Goal: Use online tool/utility: Utilize a website feature to perform a specific function

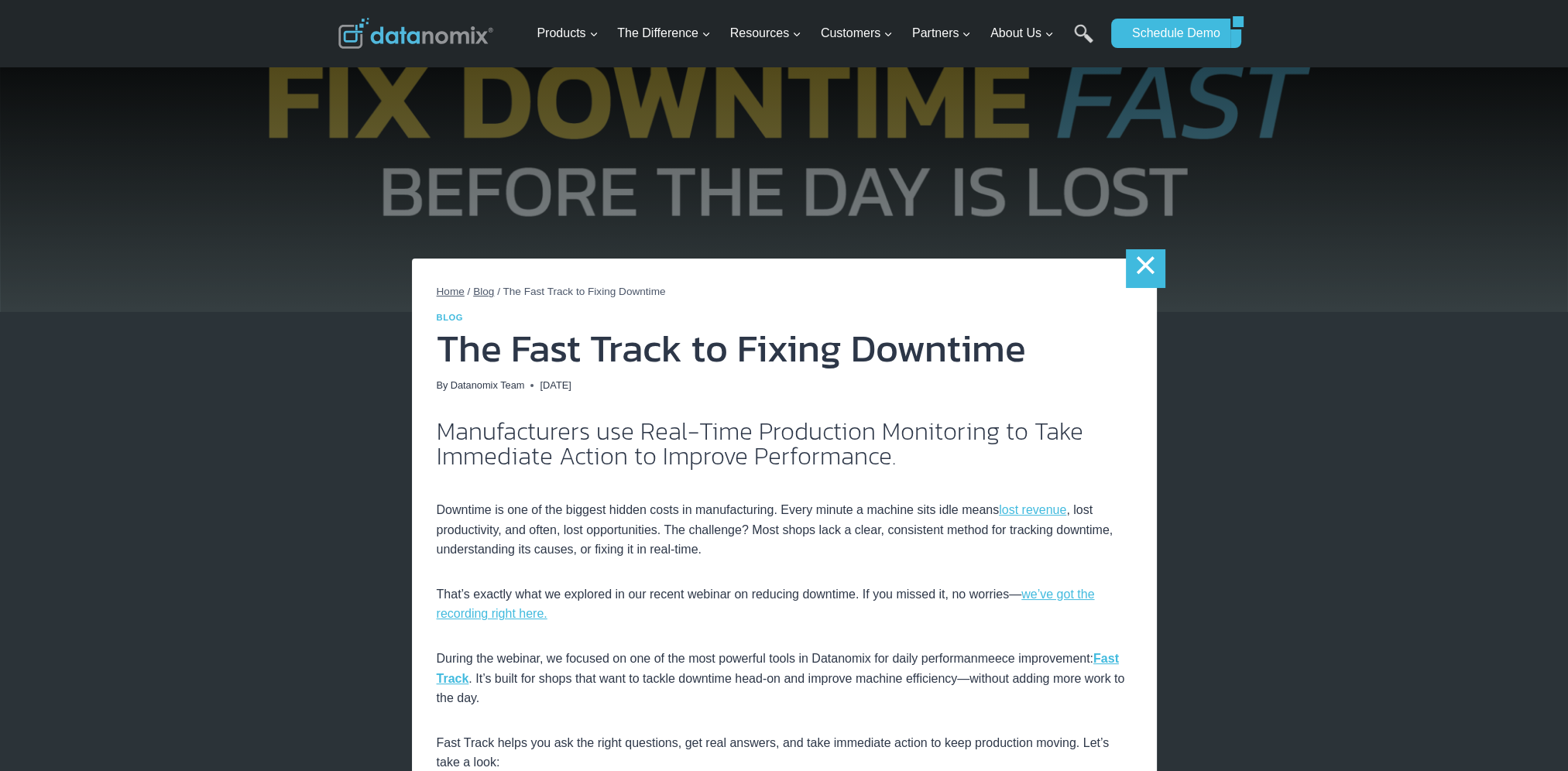
click at [1133, 277] on link "×" at bounding box center [1145, 268] width 38 height 38
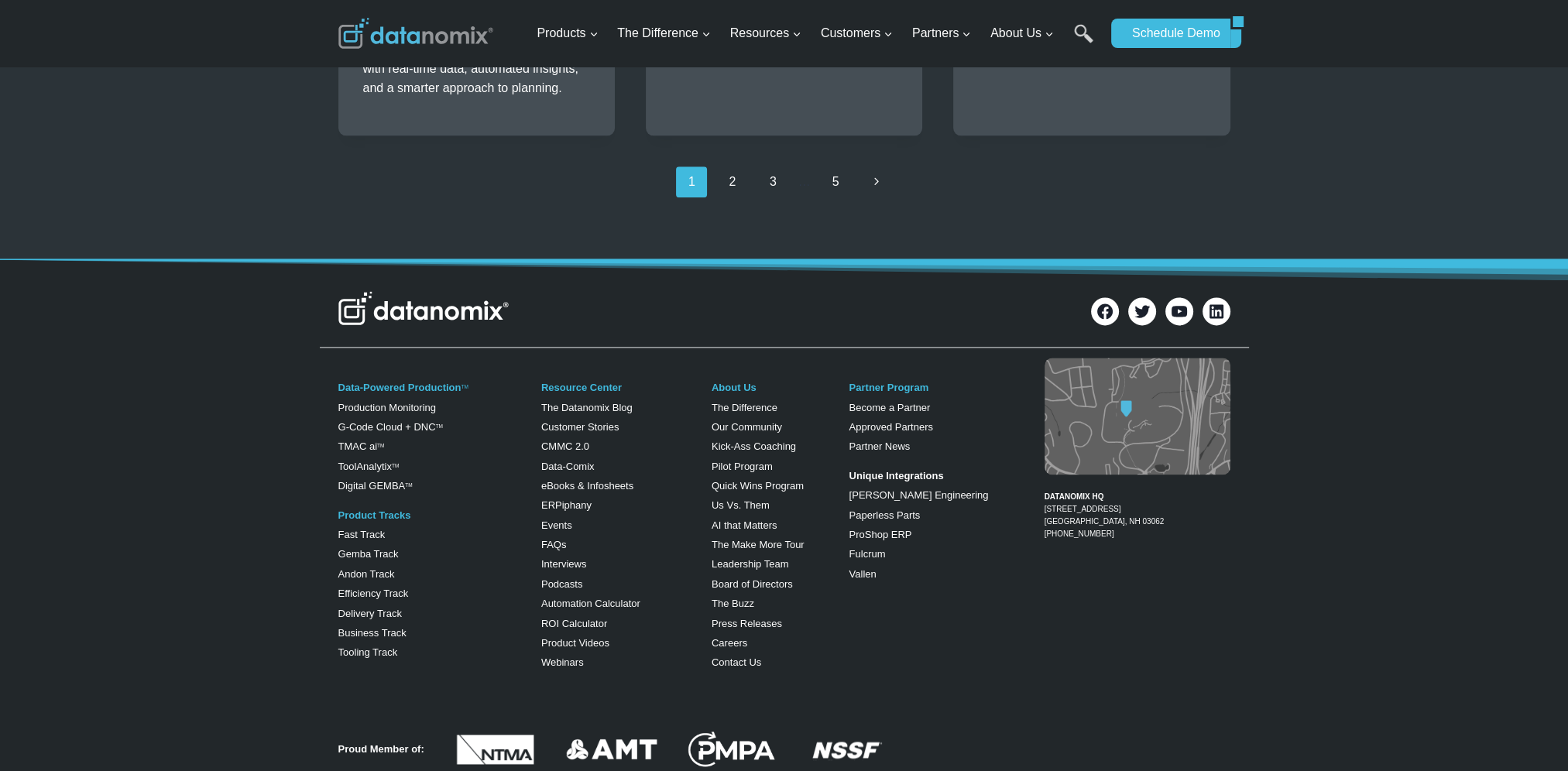
scroll to position [2803, 0]
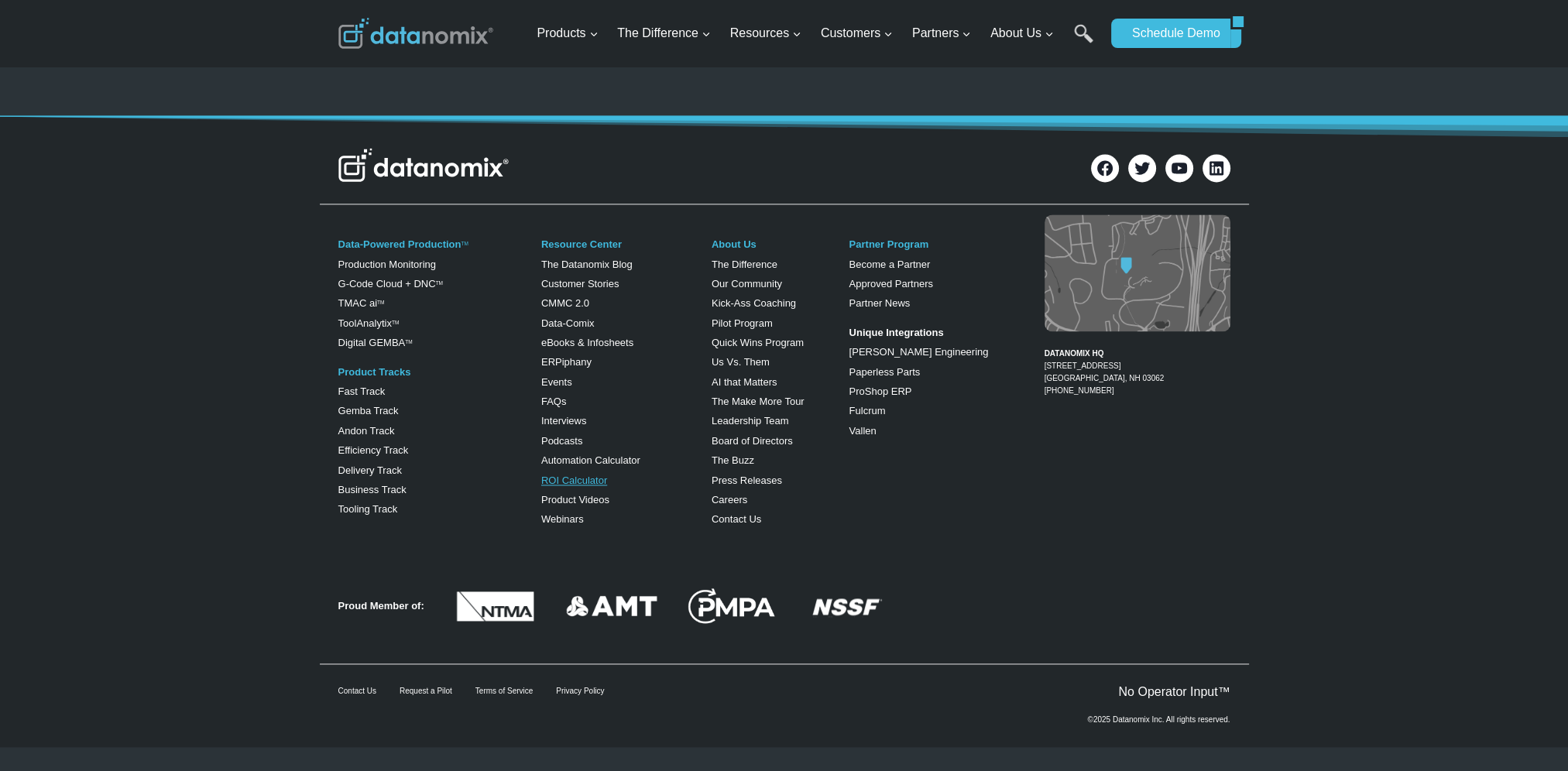
click at [577, 477] on link "ROI Calculator" at bounding box center [574, 481] width 66 height 12
